Goal: Information Seeking & Learning: Learn about a topic

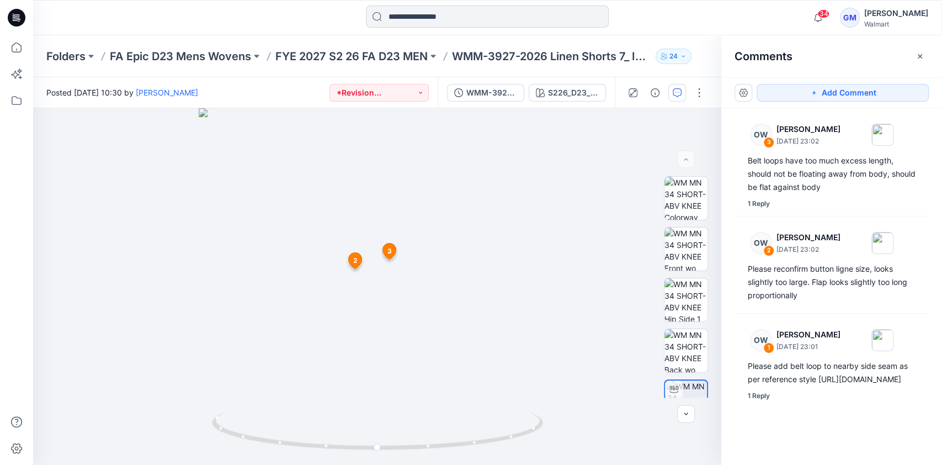
scroll to position [23, 0]
click at [420, 15] on input at bounding box center [487, 17] width 243 height 22
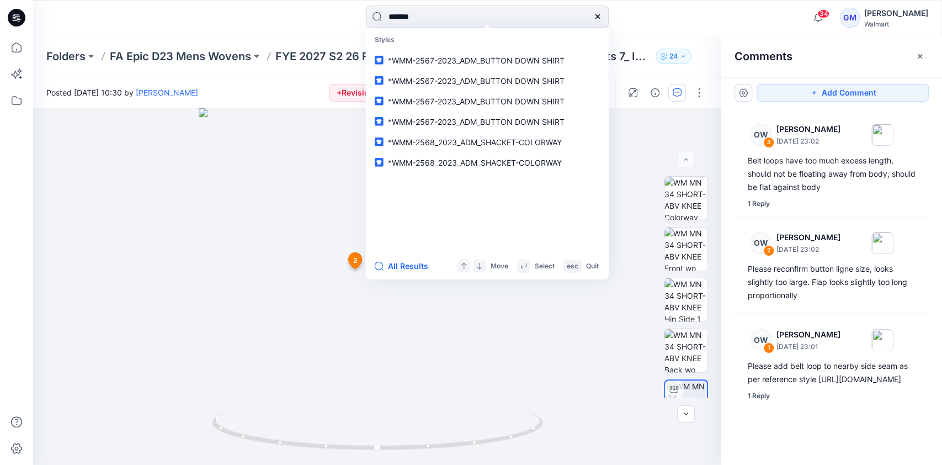
type input "********"
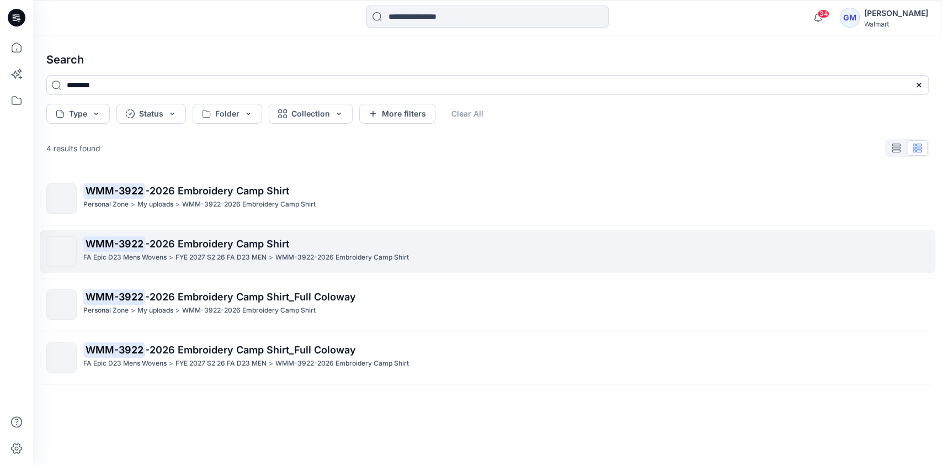
click at [346, 238] on p "WMM-3922 -2026 Embroidery Camp Shirt" at bounding box center [505, 243] width 845 height 15
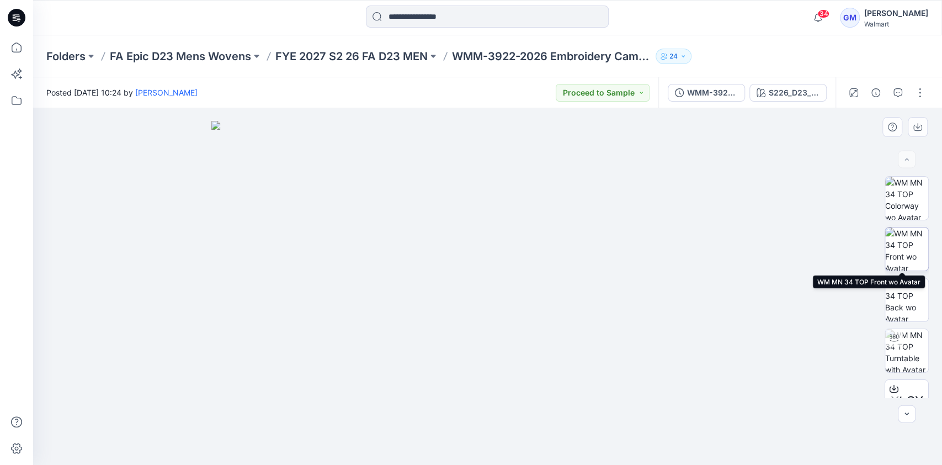
click at [909, 243] on img at bounding box center [906, 248] width 43 height 43
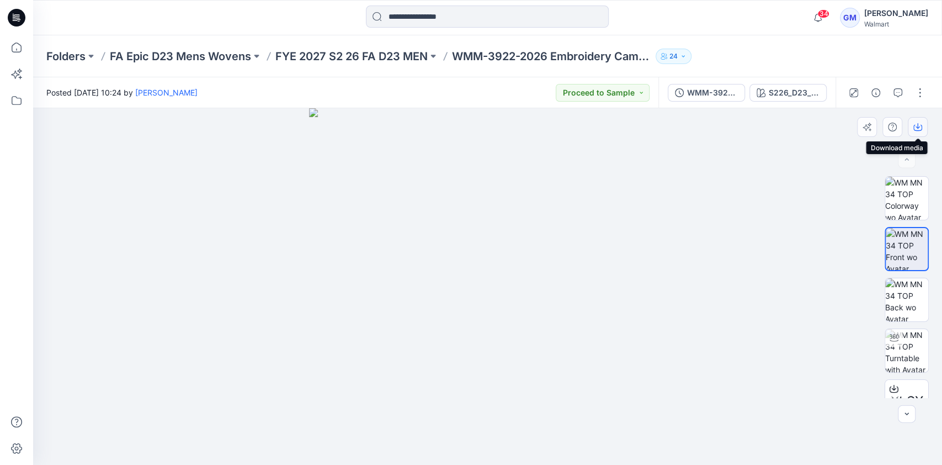
click at [914, 126] on icon "button" at bounding box center [917, 126] width 9 height 9
click at [907, 298] on img at bounding box center [906, 299] width 43 height 43
click at [914, 126] on icon "button" at bounding box center [917, 128] width 9 height 6
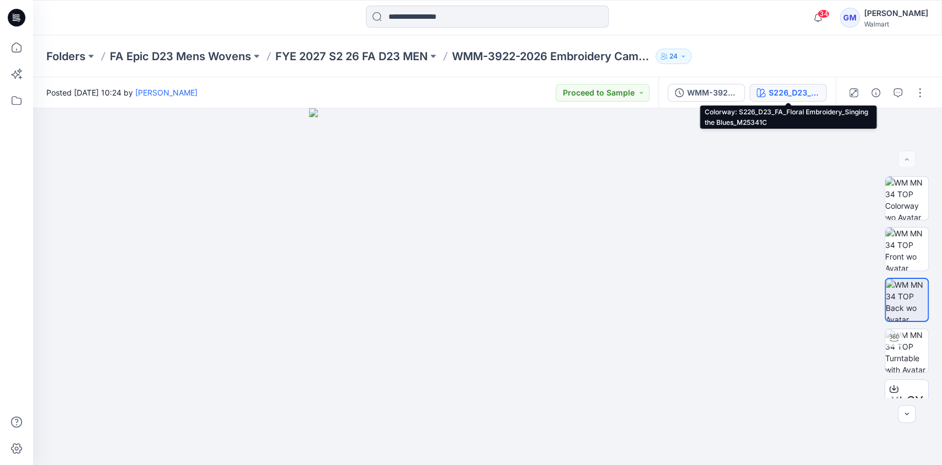
click at [803, 91] on div "S226_D23_FA_Floral Embroidery_Singing the Blues_M25341C" at bounding box center [794, 93] width 51 height 12
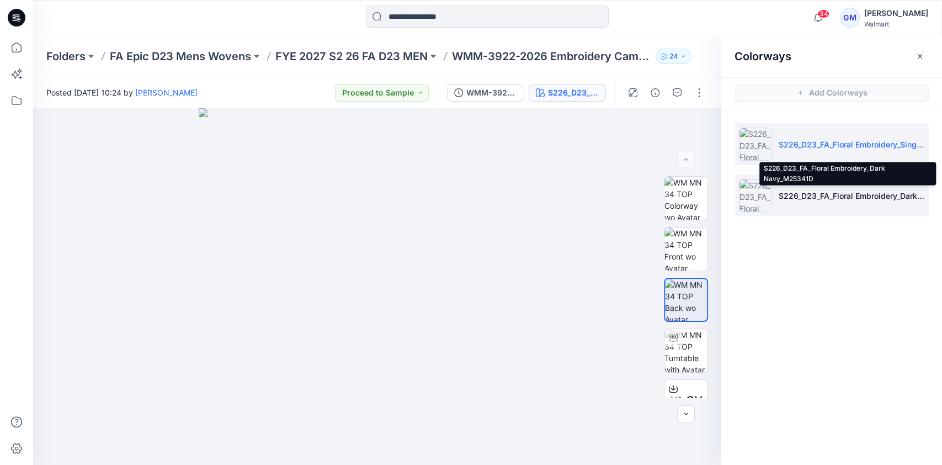
click at [812, 191] on p "S226_D23_FA_Floral Embroidery_Dark Navy_M25341D" at bounding box center [852, 196] width 146 height 12
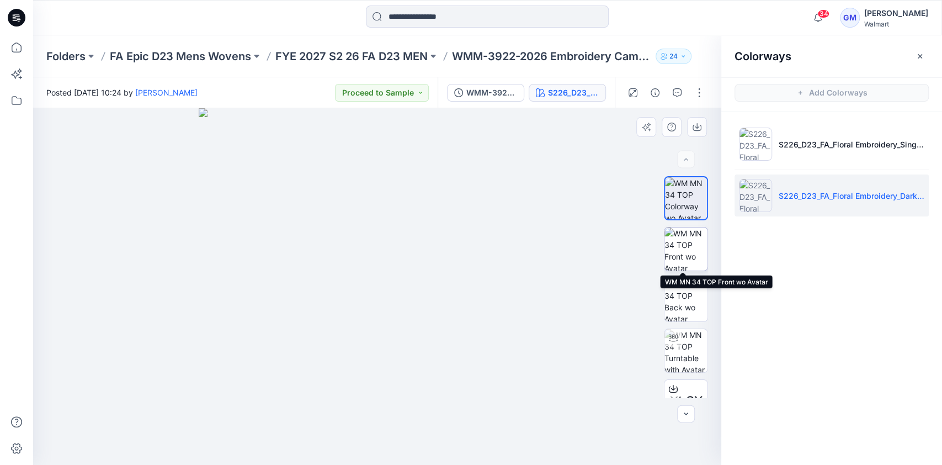
click at [688, 249] on img at bounding box center [685, 248] width 43 height 43
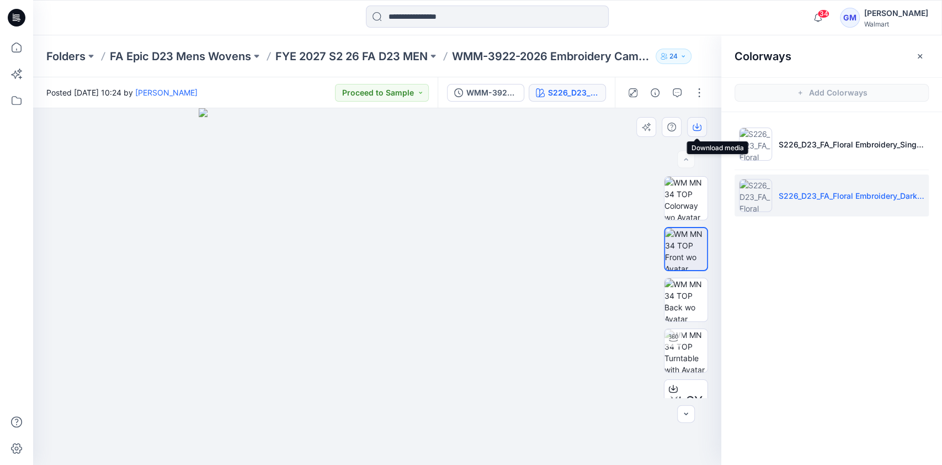
click at [696, 125] on icon "button" at bounding box center [696, 126] width 9 height 9
drag, startPoint x: 526, startPoint y: 326, endPoint x: 674, endPoint y: 324, distance: 148.4
click at [526, 326] on img at bounding box center [377, 286] width 356 height 356
click at [669, 290] on img at bounding box center [685, 299] width 43 height 43
click at [699, 126] on icon "button" at bounding box center [696, 126] width 9 height 9
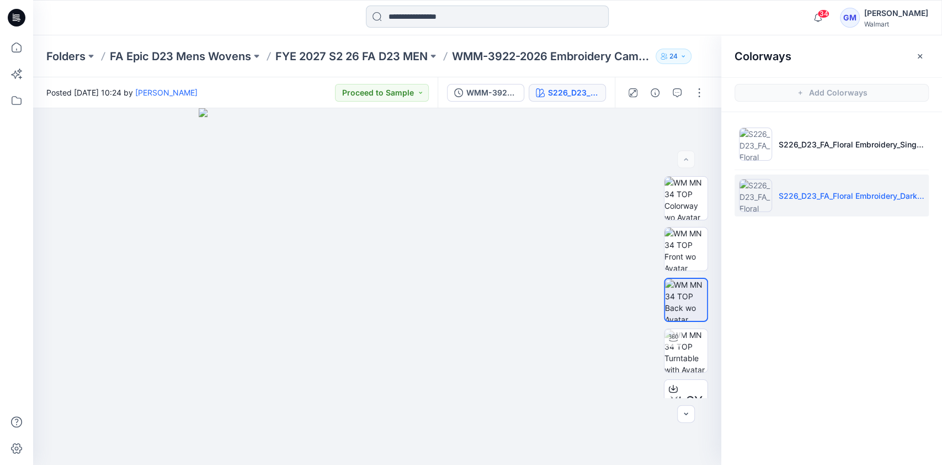
click at [406, 11] on input at bounding box center [487, 17] width 243 height 22
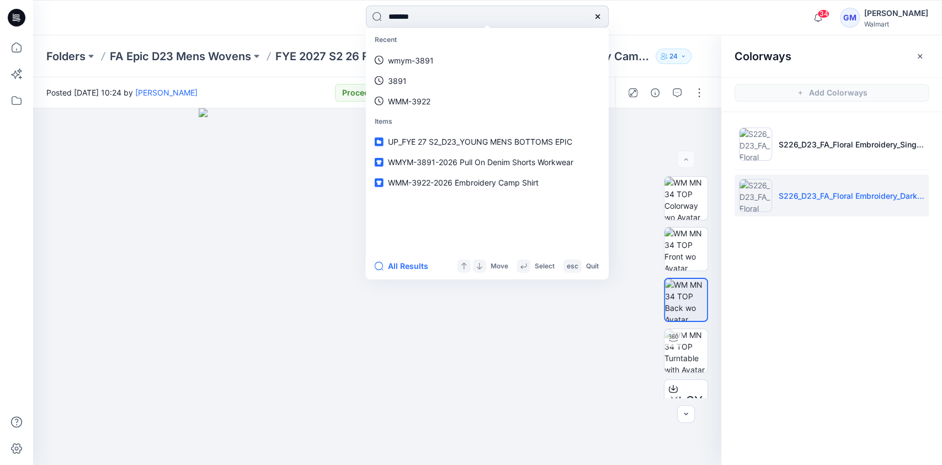
type input "********"
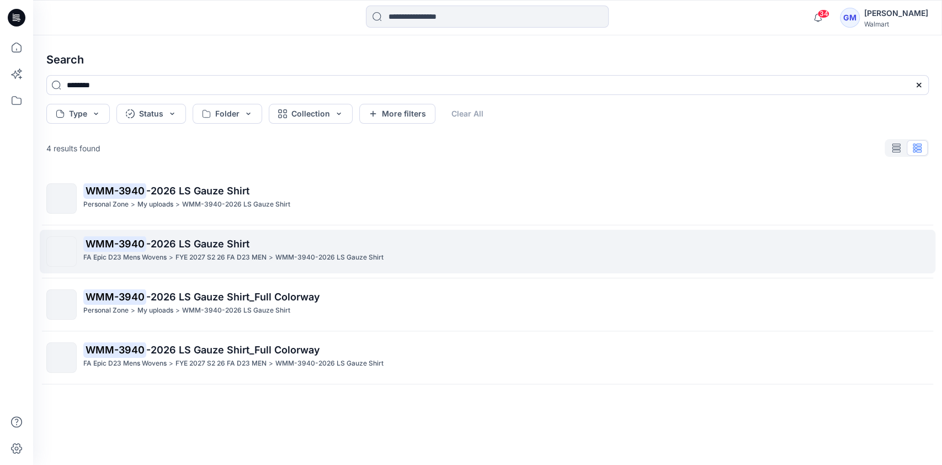
click at [262, 253] on p "FYE 2027 S2 26 FA D23 MEN" at bounding box center [220, 258] width 91 height 12
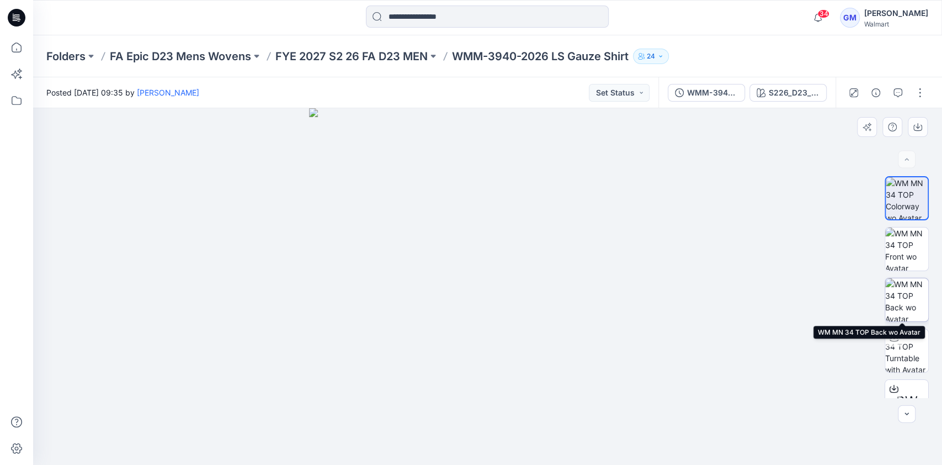
click at [897, 292] on img at bounding box center [906, 299] width 43 height 43
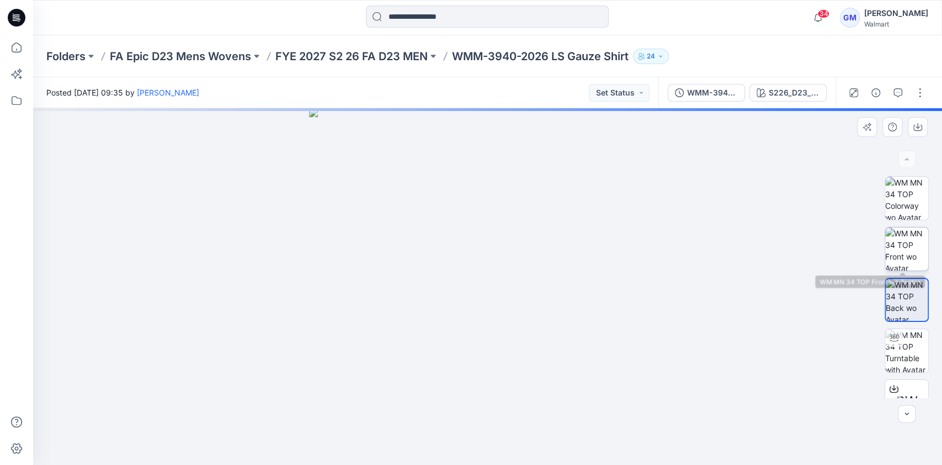
click at [902, 242] on img at bounding box center [906, 248] width 43 height 43
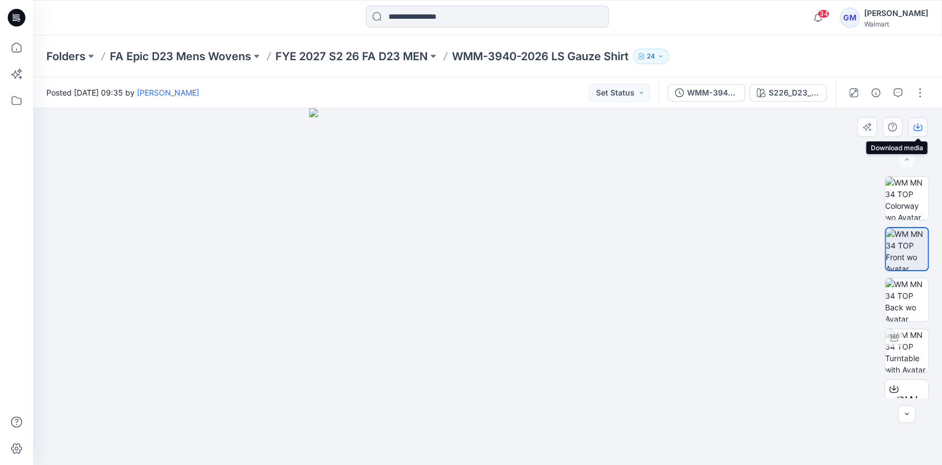
click at [918, 122] on icon "button" at bounding box center [917, 126] width 9 height 9
click at [897, 289] on img at bounding box center [906, 299] width 43 height 43
click at [914, 126] on icon "button" at bounding box center [917, 128] width 9 height 6
